Goal: Navigation & Orientation: Find specific page/section

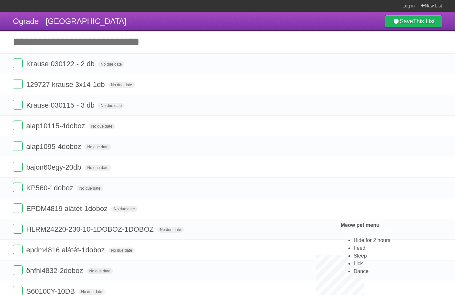
click at [357, 250] on li "Feed" at bounding box center [371, 248] width 37 height 8
click at [360, 254] on li "Feed" at bounding box center [378, 254] width 37 height 8
click at [352, 243] on li "Feed" at bounding box center [370, 240] width 37 height 8
click at [350, 247] on li "Feed" at bounding box center [368, 244] width 37 height 8
click at [348, 248] on li "Feed" at bounding box center [366, 244] width 37 height 8
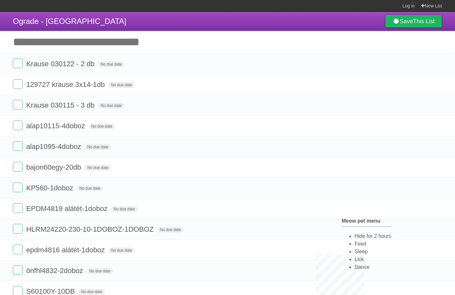
click at [354, 246] on li "Feed" at bounding box center [372, 244] width 37 height 8
click at [355, 245] on li "Feed" at bounding box center [373, 244] width 37 height 8
click at [353, 245] on li "Feed" at bounding box center [371, 243] width 37 height 8
click at [354, 251] on li "Feed" at bounding box center [372, 247] width 37 height 8
click at [355, 248] on li "Feed" at bounding box center [373, 245] width 37 height 8
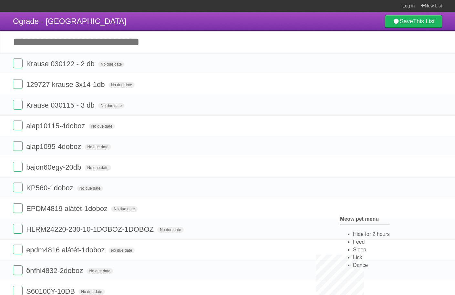
click at [353, 245] on li "Feed" at bounding box center [371, 242] width 37 height 8
click at [355, 244] on li "Feed" at bounding box center [373, 244] width 37 height 8
click at [353, 249] on li "Feed" at bounding box center [371, 245] width 37 height 8
click at [380, 3] on section "Log in New List" at bounding box center [227, 6] width 455 height 12
click at [362, 245] on li "Hide for 2 hours" at bounding box center [370, 248] width 37 height 8
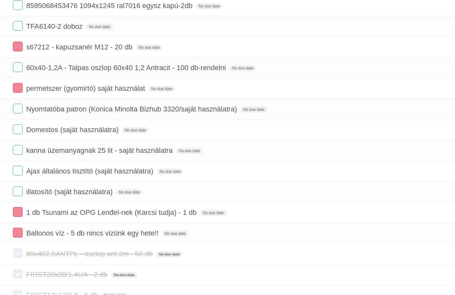
scroll to position [1248, 0]
